Goal: Information Seeking & Learning: Find specific fact

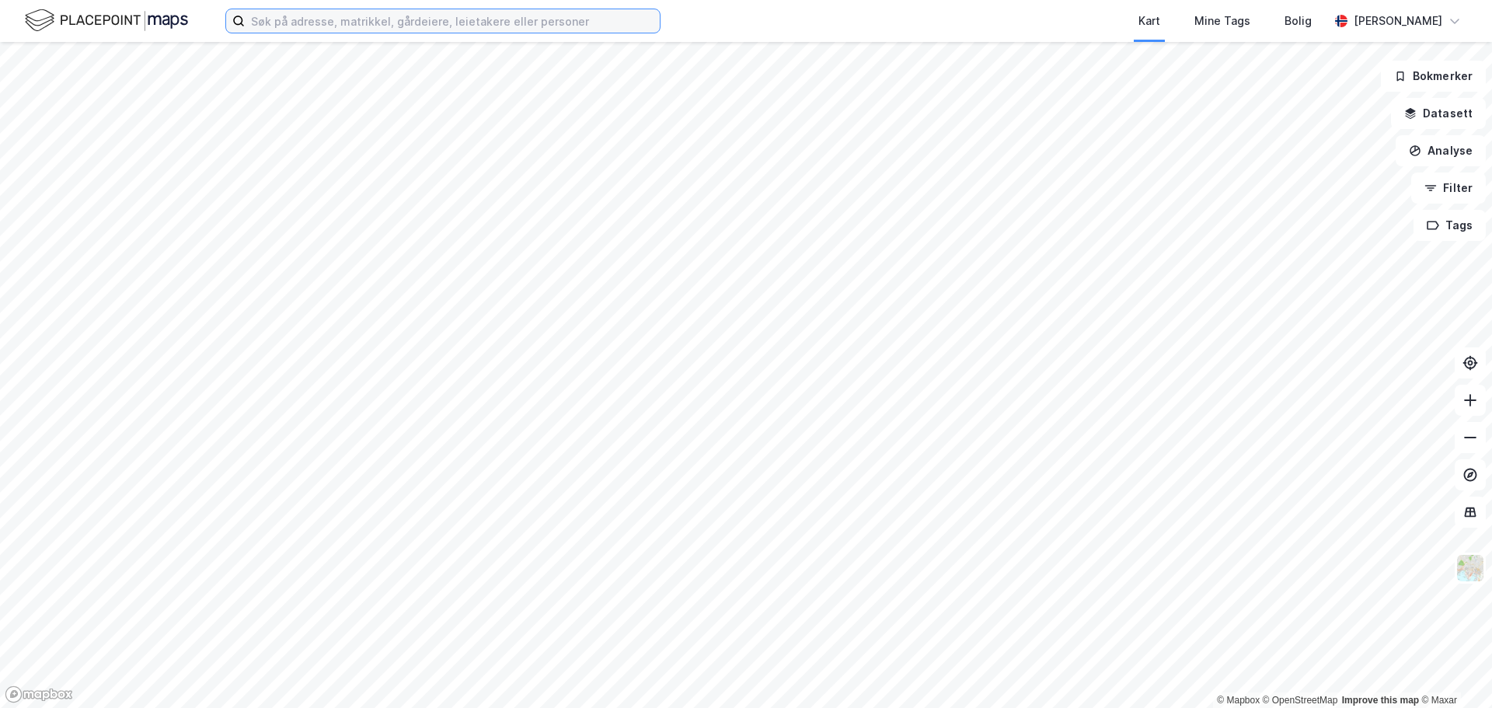
click at [309, 25] on input at bounding box center [452, 20] width 415 height 23
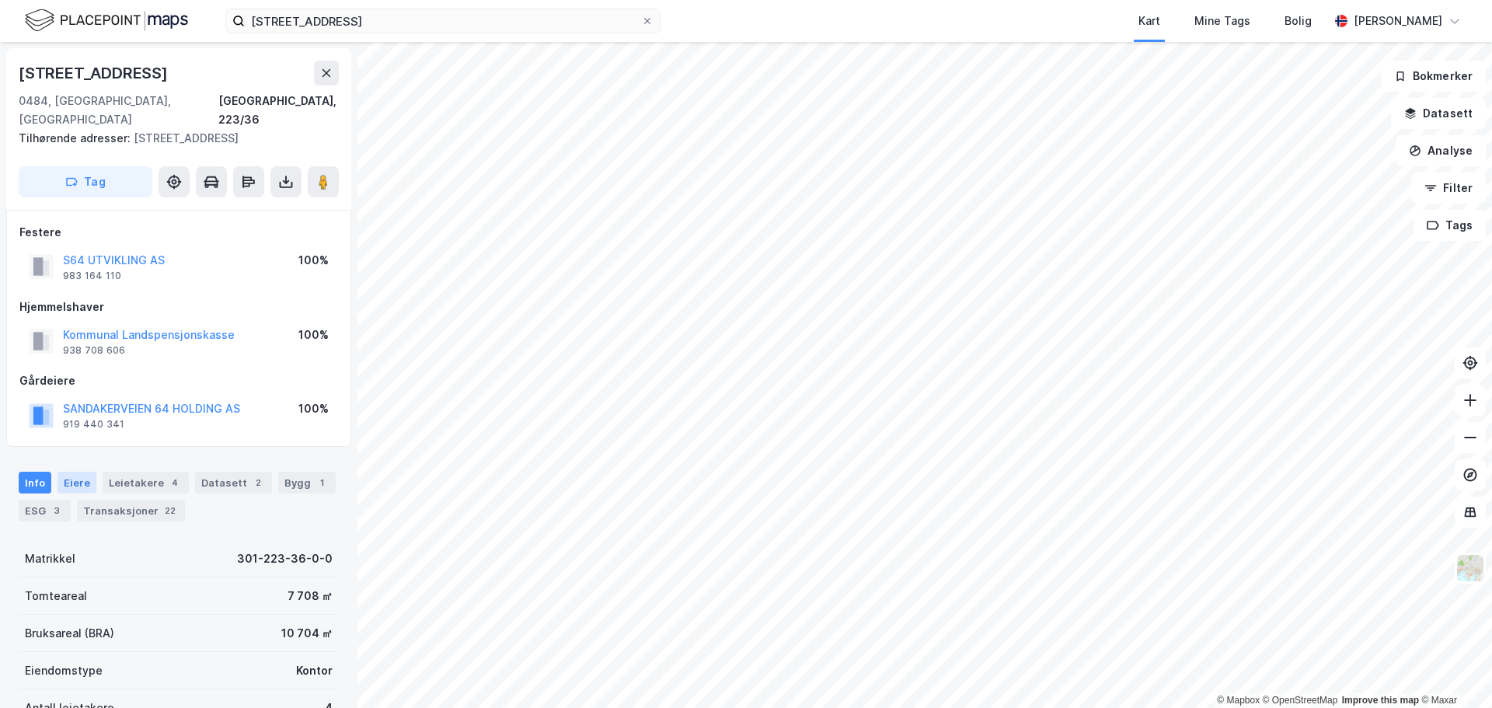
click at [75, 472] on div "Eiere" at bounding box center [77, 483] width 39 height 22
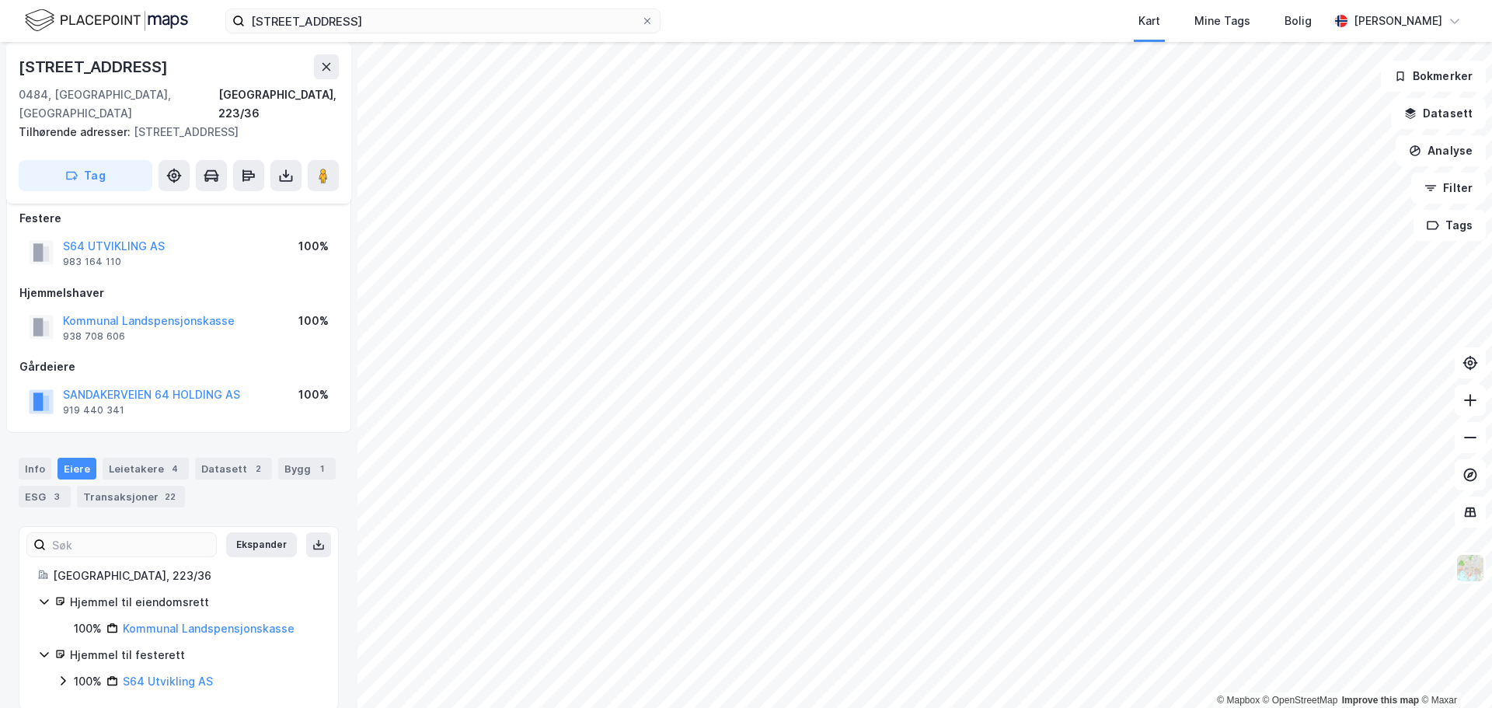
scroll to position [16, 0]
click at [169, 672] on link "S64 Utvikling AS" at bounding box center [168, 678] width 90 height 13
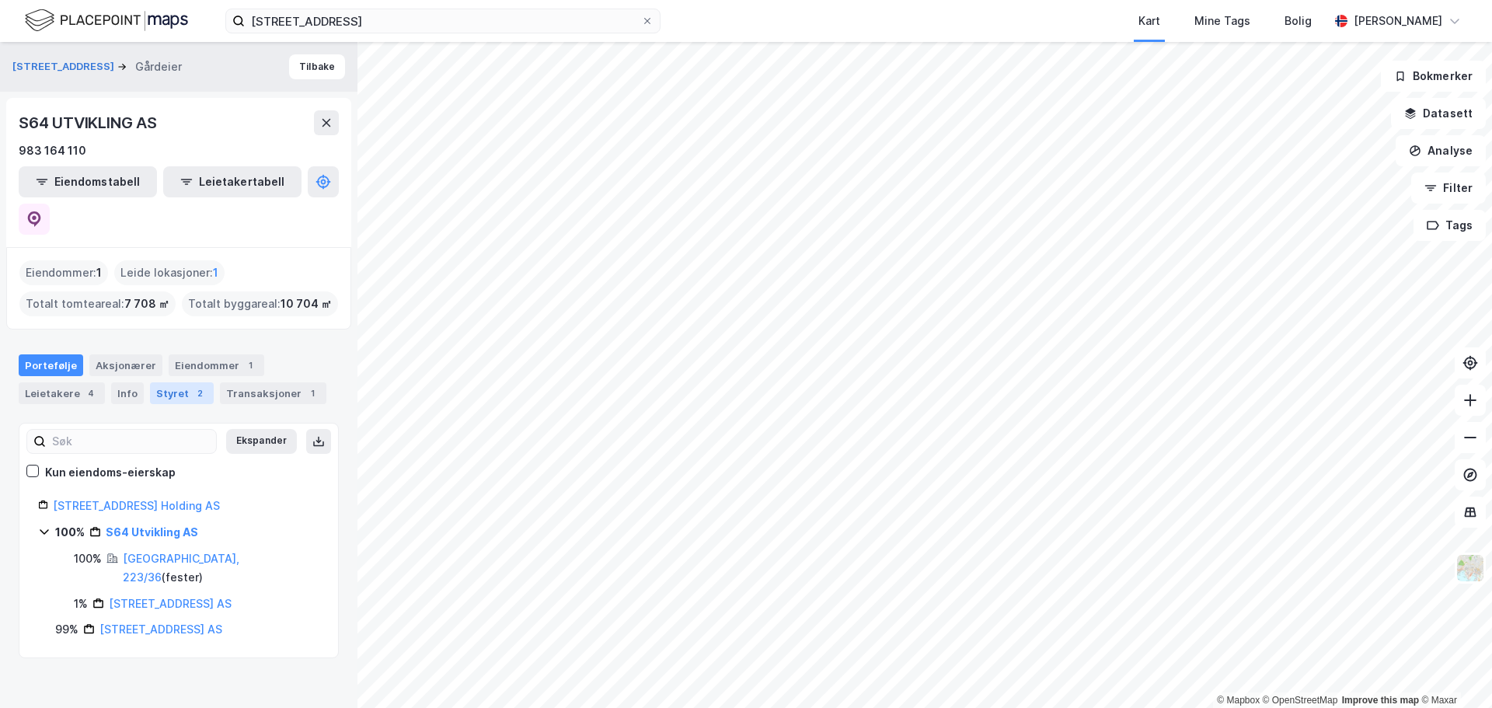
click at [167, 382] on div "Styret 2" at bounding box center [182, 393] width 64 height 22
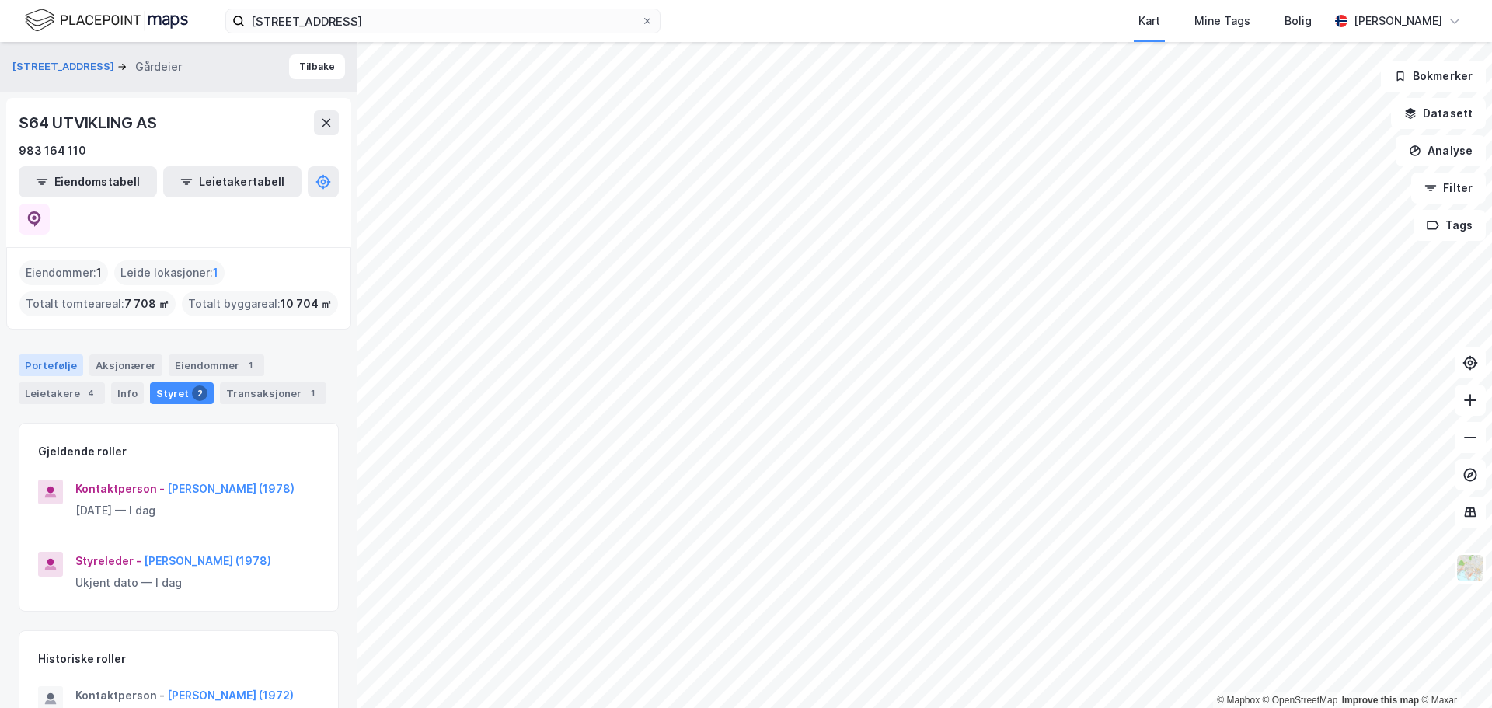
click at [51, 354] on div "Portefølje" at bounding box center [51, 365] width 65 height 22
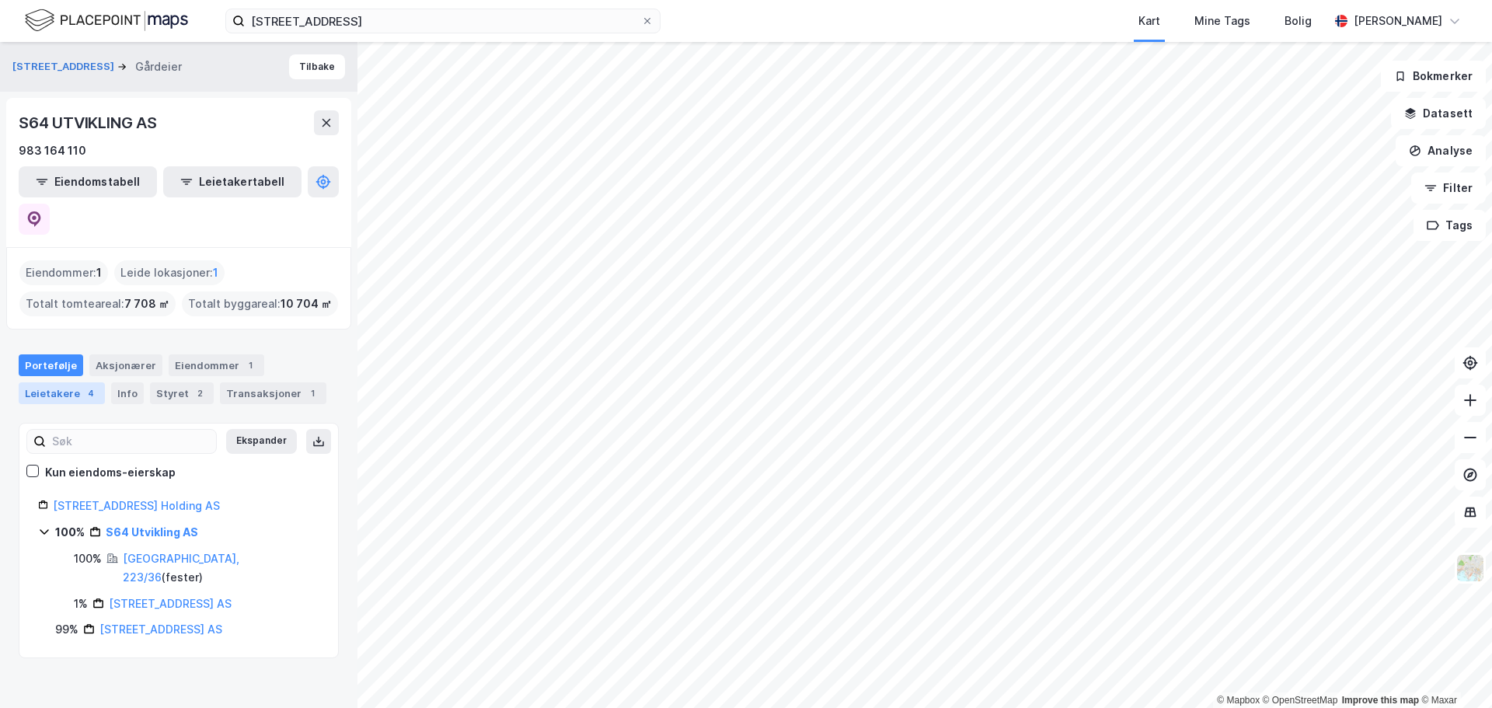
click at [51, 382] on div "Leietakere 4" at bounding box center [62, 393] width 86 height 22
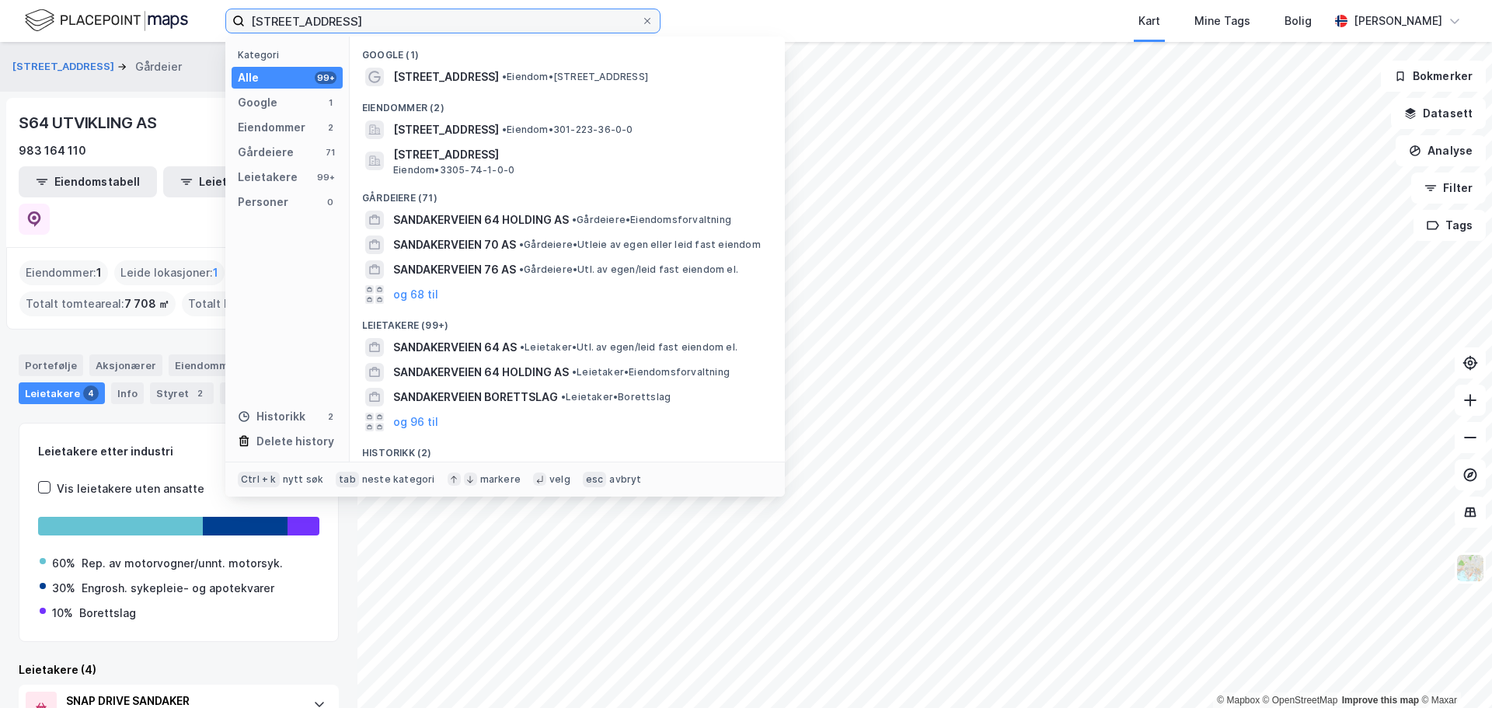
drag, startPoint x: 388, startPoint y: 18, endPoint x: 231, endPoint y: 26, distance: 157.2
click at [231, 26] on label "[STREET_ADDRESS]" at bounding box center [442, 21] width 435 height 25
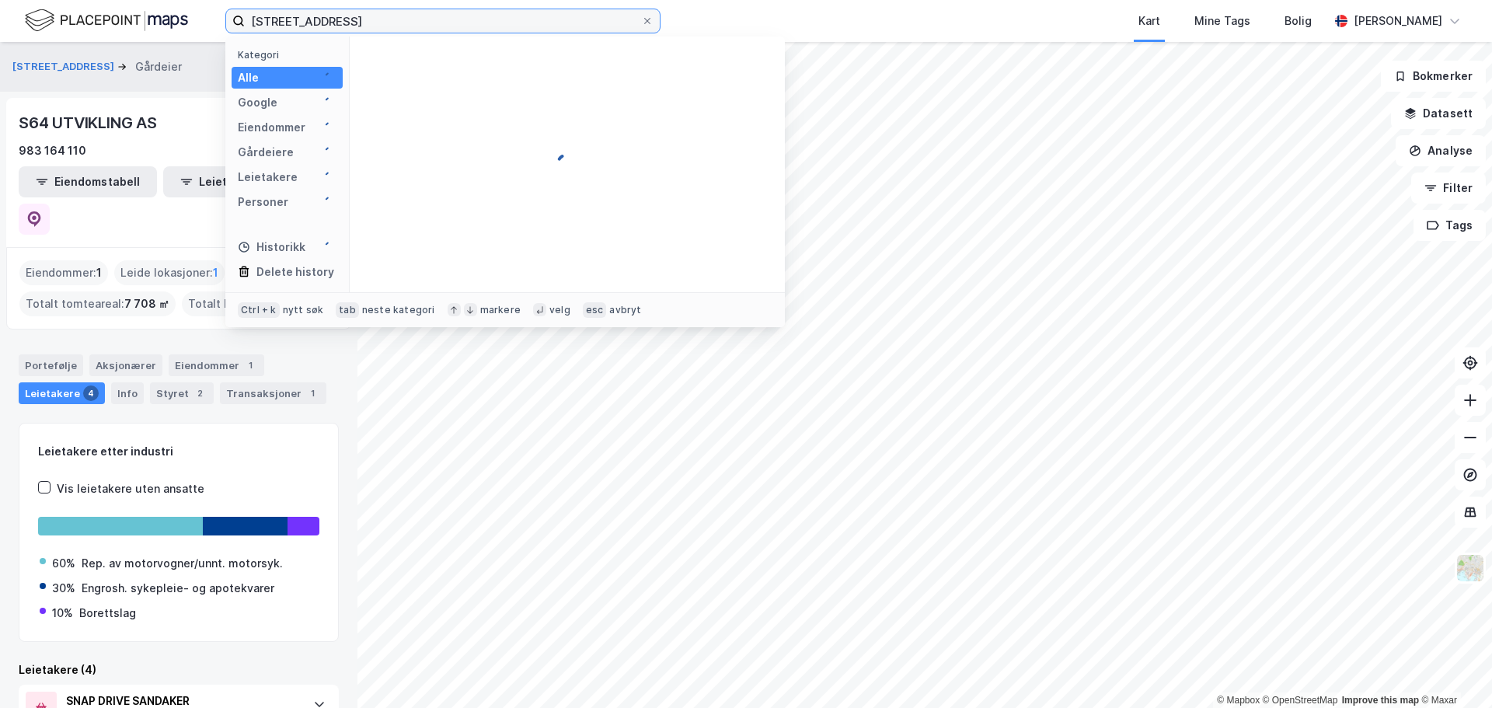
type input "[STREET_ADDRESS]"
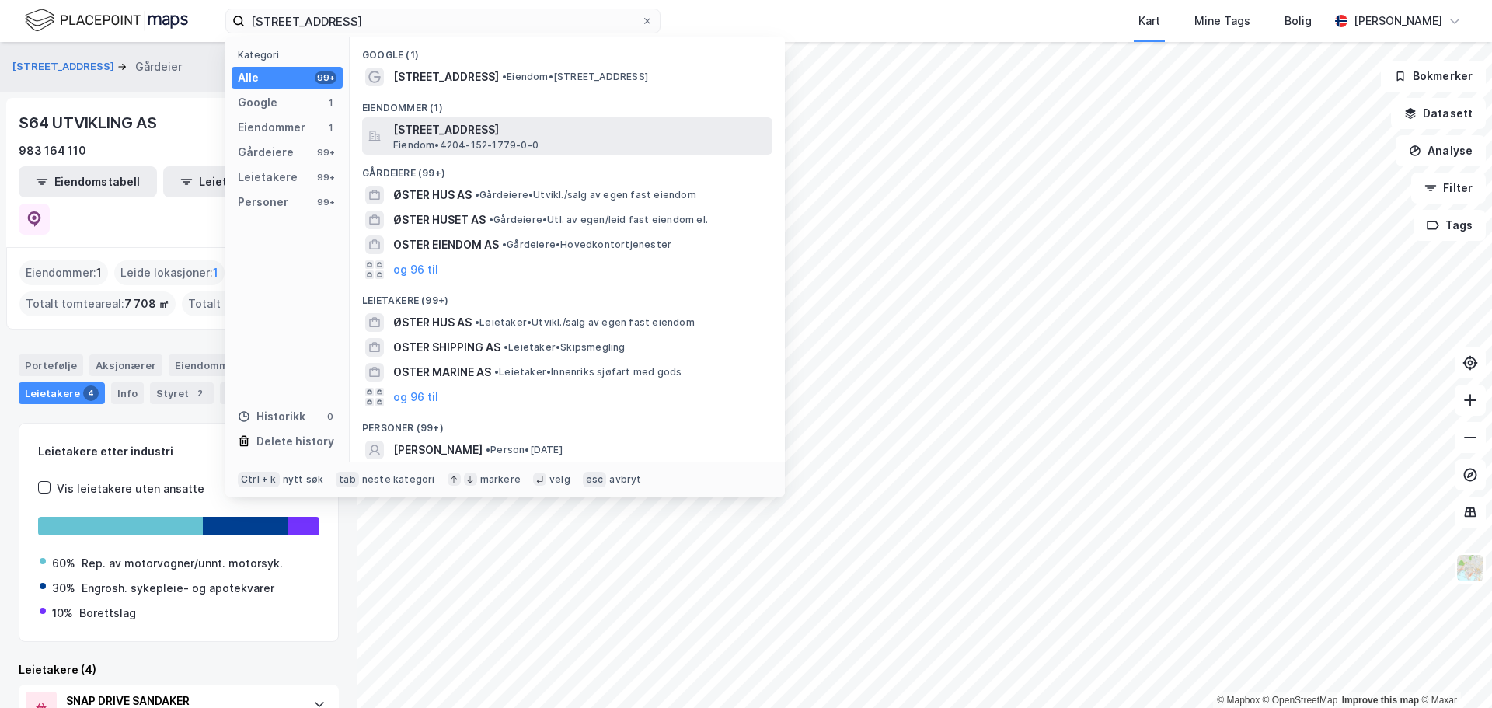
click at [455, 136] on span "[STREET_ADDRESS]" at bounding box center [579, 129] width 373 height 19
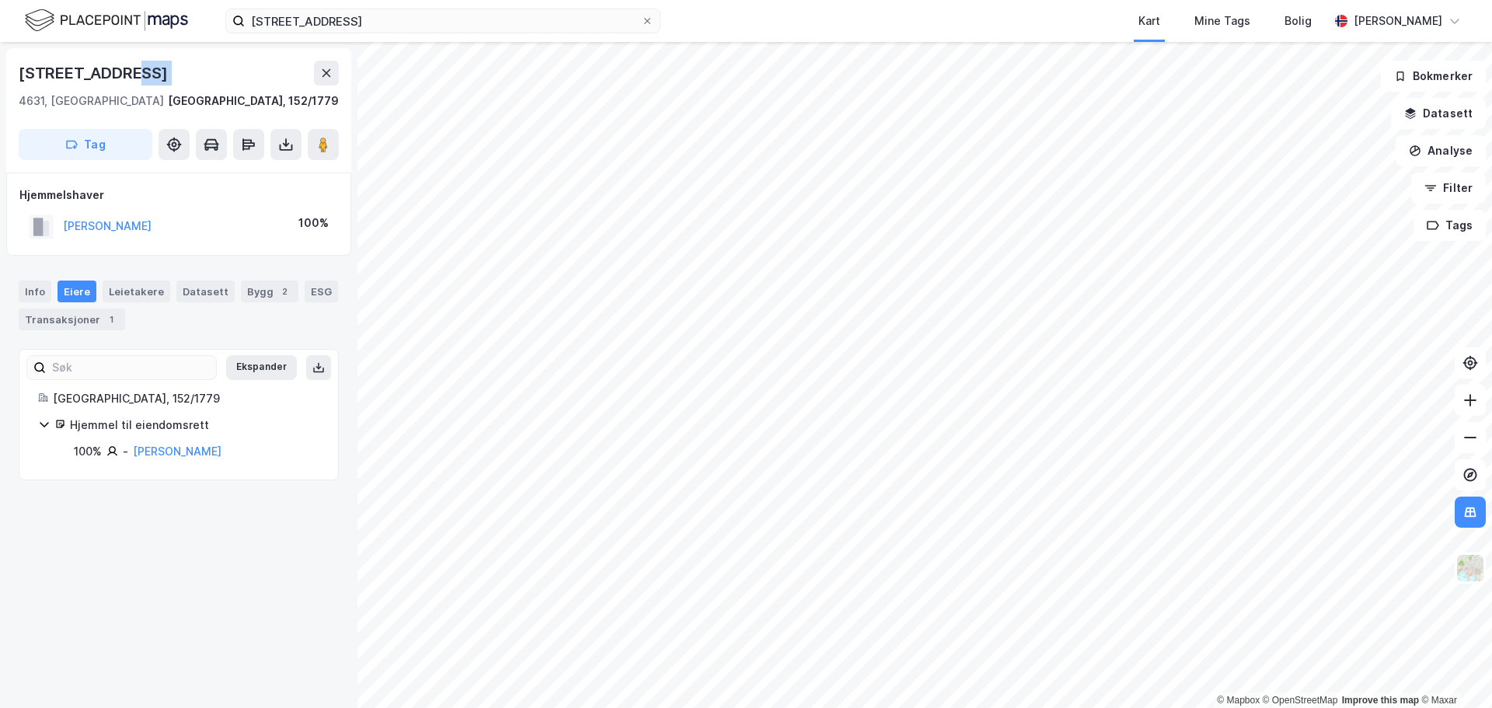
drag, startPoint x: 169, startPoint y: 82, endPoint x: 0, endPoint y: 94, distance: 169.9
click at [0, 95] on div "[STREET_ADDRESS], 152/1779 Tag Hjemmelshaver [PERSON_NAME] 100% Info Eiere Leie…" at bounding box center [178, 375] width 357 height 666
click at [469, 15] on input "[STREET_ADDRESS]" at bounding box center [443, 20] width 396 height 23
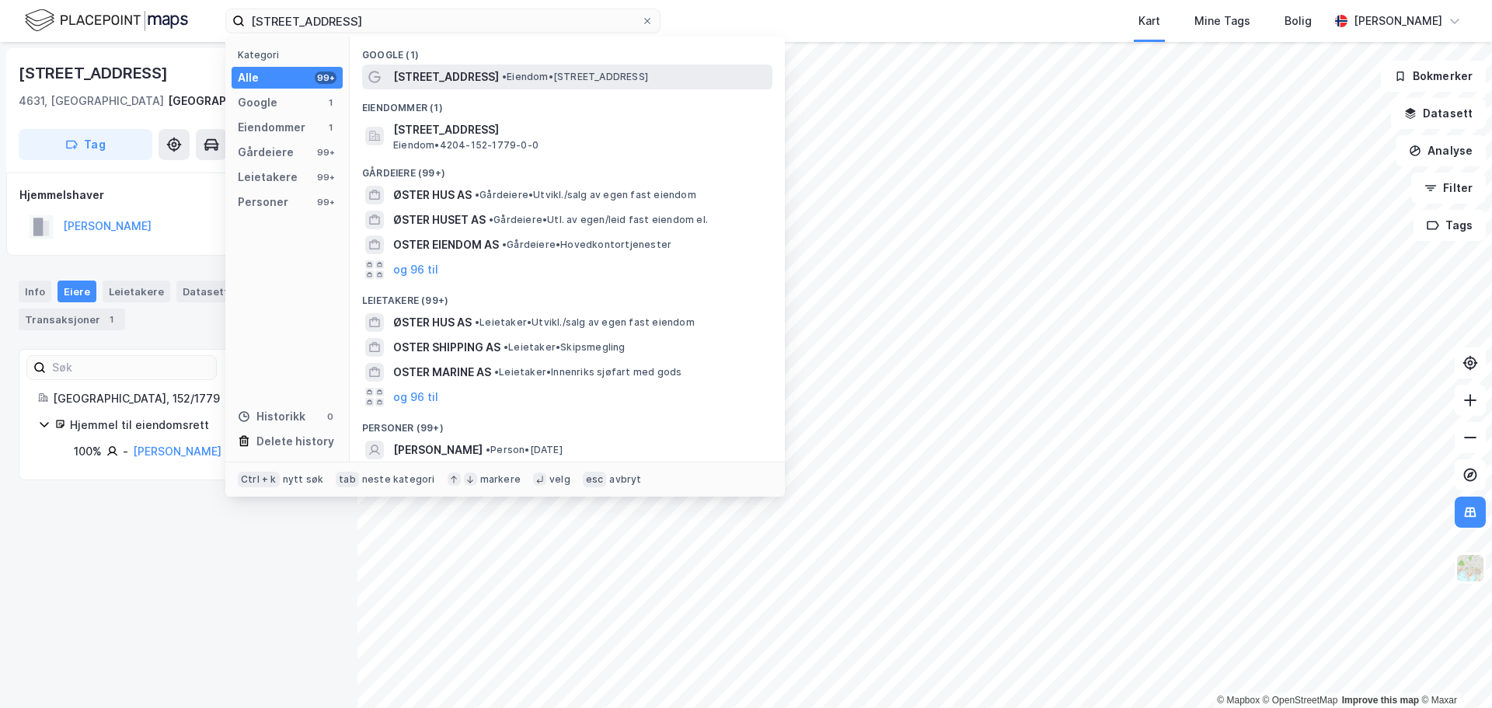
click at [523, 71] on span "• Eiendom • [STREET_ADDRESS]" at bounding box center [575, 77] width 146 height 12
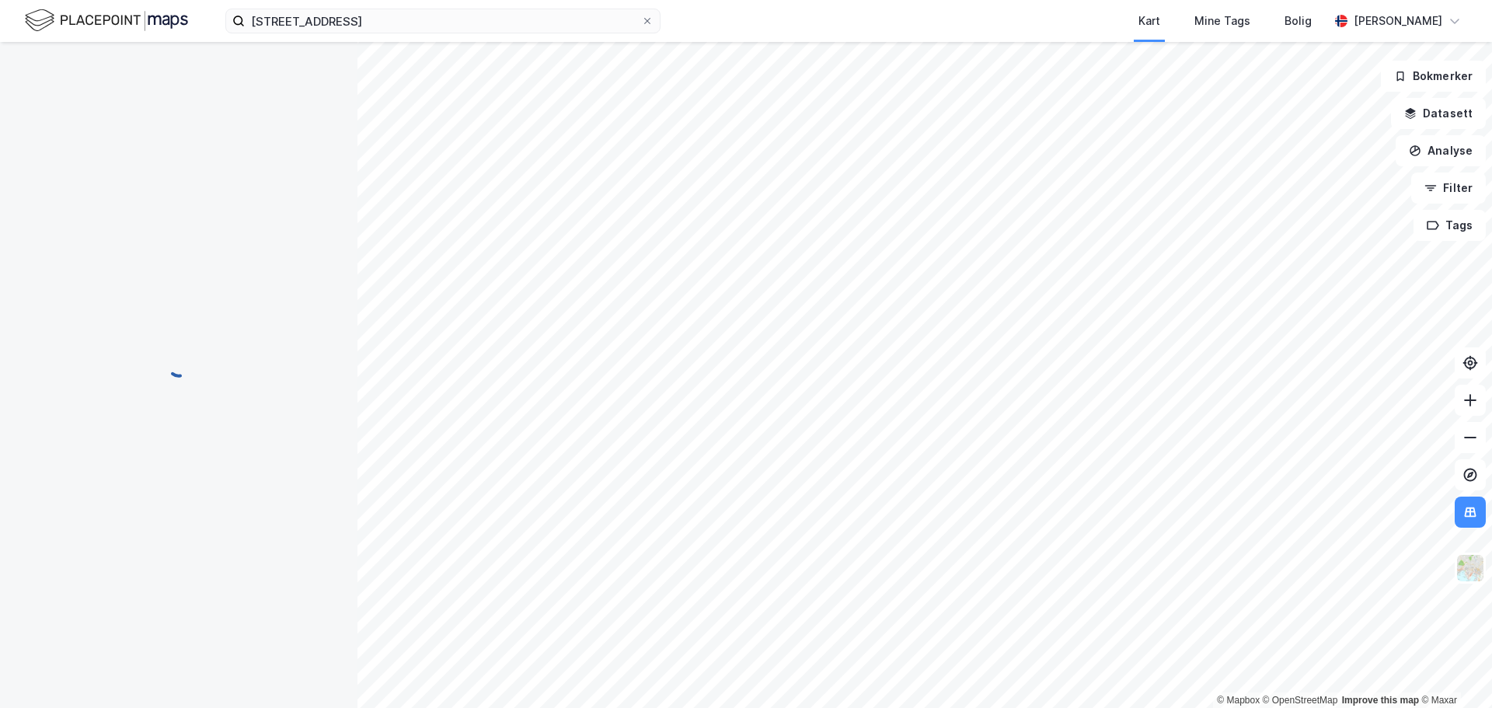
scroll to position [16, 0]
